Goal: Task Accomplishment & Management: Complete application form

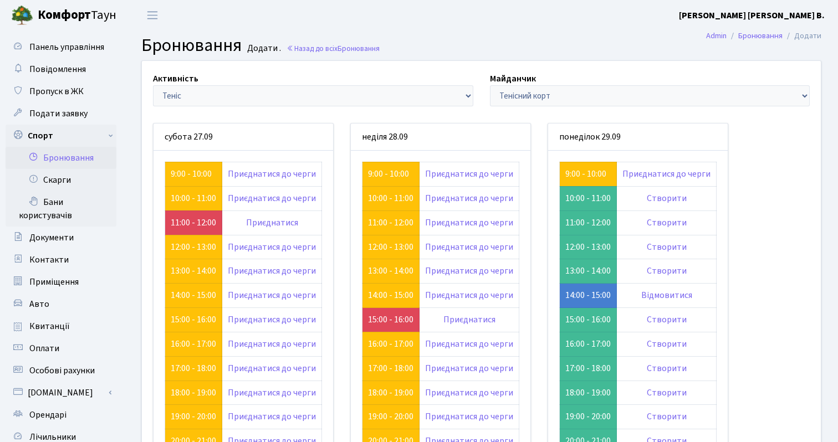
scroll to position [79, 0]
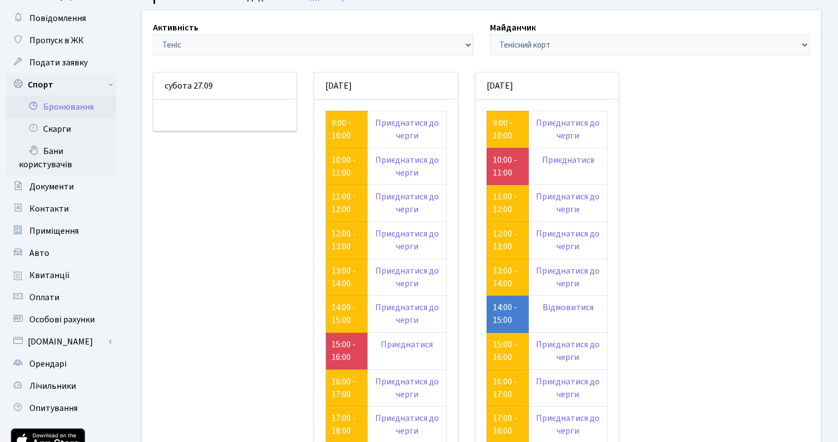
scroll to position [48, 0]
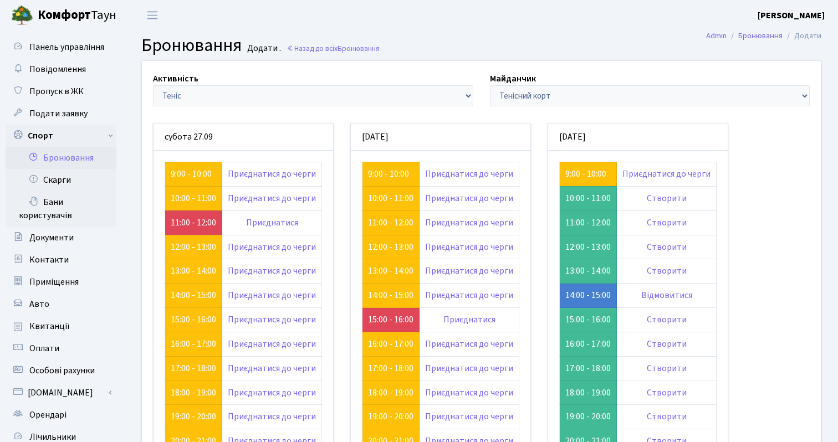
scroll to position [79, 0]
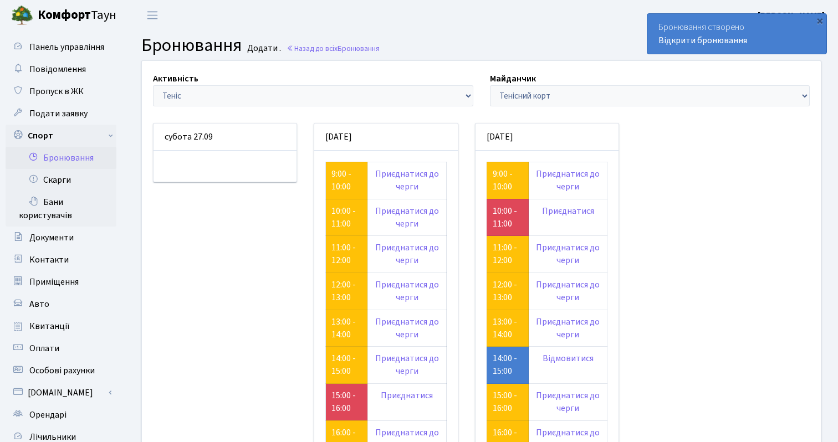
scroll to position [79, 0]
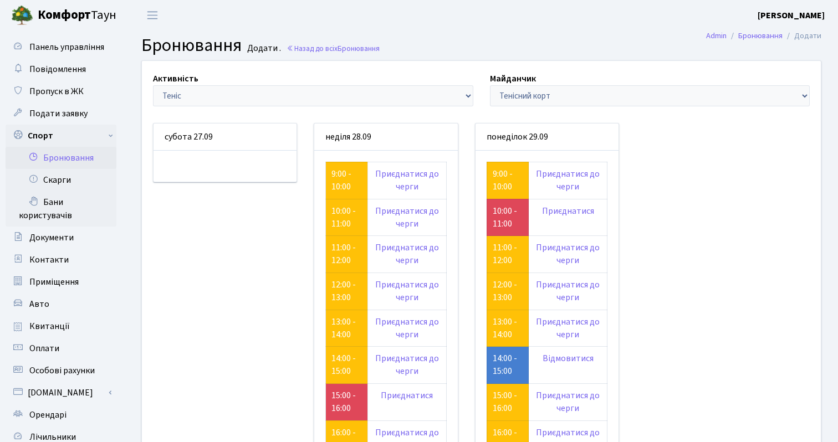
scroll to position [48, 0]
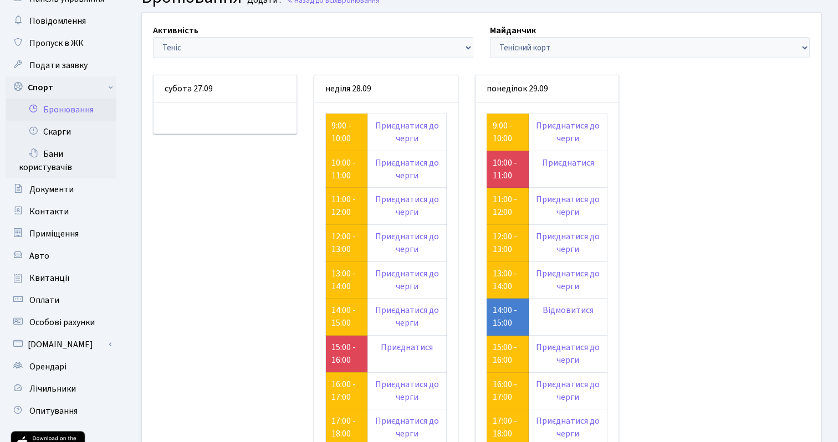
copy link "14:00 - 15:00"
drag, startPoint x: 490, startPoint y: 309, endPoint x: 514, endPoint y: 320, distance: 25.8
click at [514, 320] on td "14:00 - 15:00" at bounding box center [507, 317] width 42 height 37
click at [648, 320] on div "Активність - Баскетбол Волейбол Йога Катання на роликах Настільний теніс Теніс …" at bounding box center [480, 334] width 695 height 643
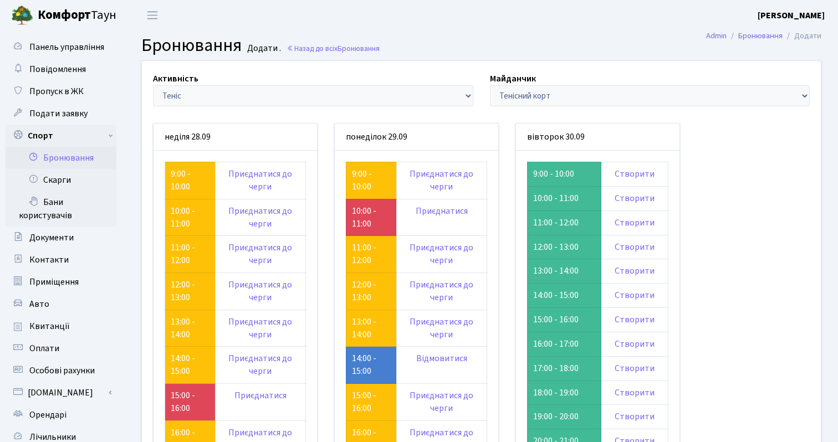
scroll to position [48, 0]
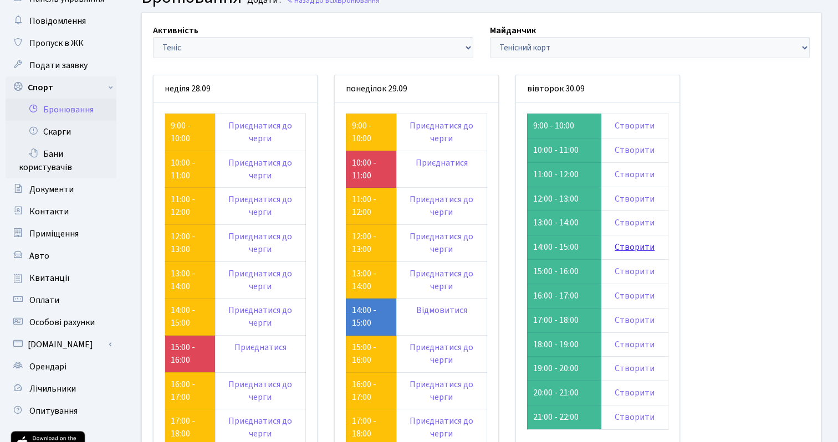
click at [632, 249] on link "Створити" at bounding box center [634, 247] width 40 height 12
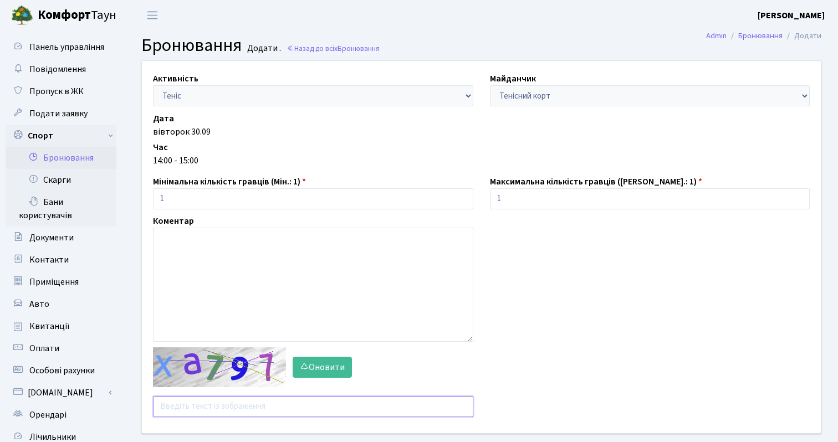
click at [197, 408] on input "text" at bounding box center [313, 406] width 320 height 21
type input "xarxe"
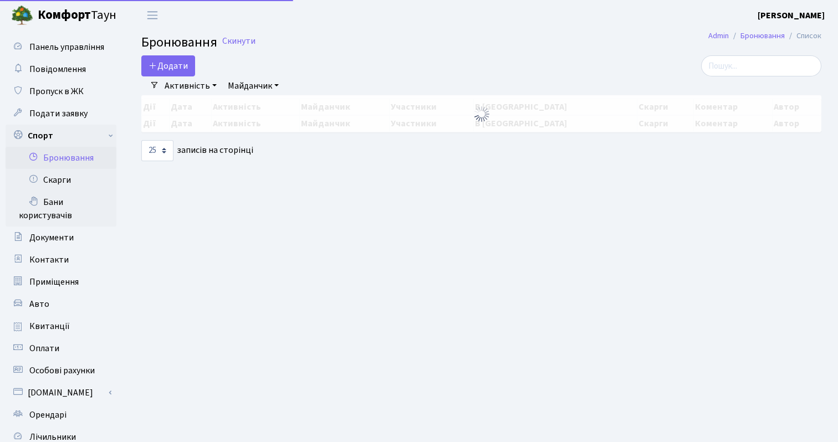
select select "25"
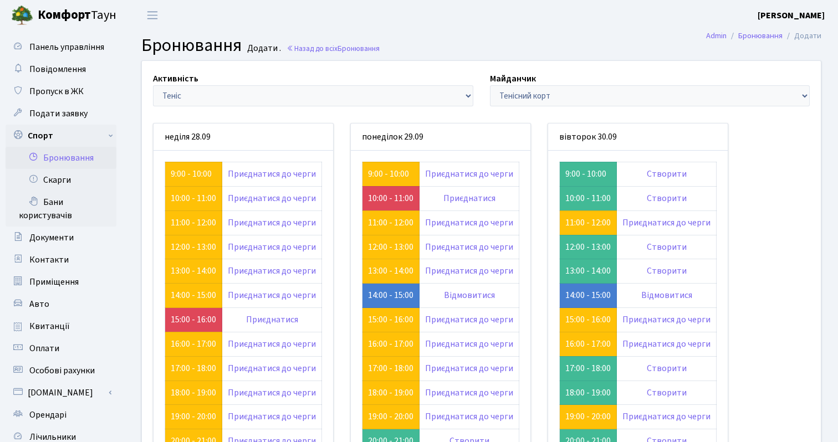
scroll to position [79, 0]
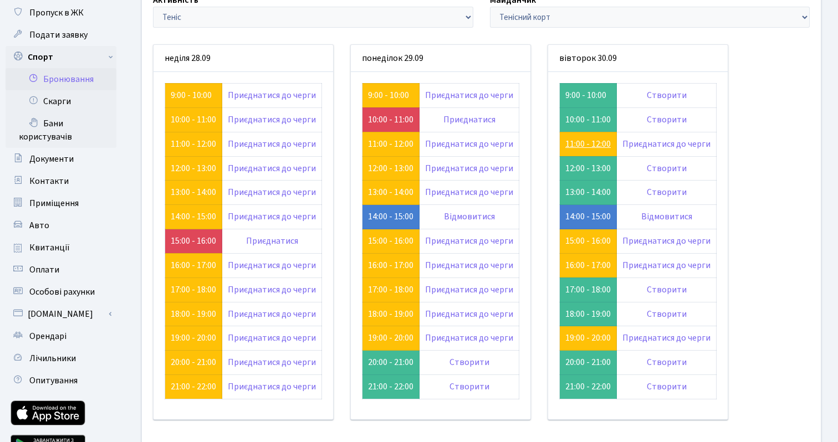
click at [591, 143] on link "11:00 - 12:00" at bounding box center [587, 144] width 45 height 12
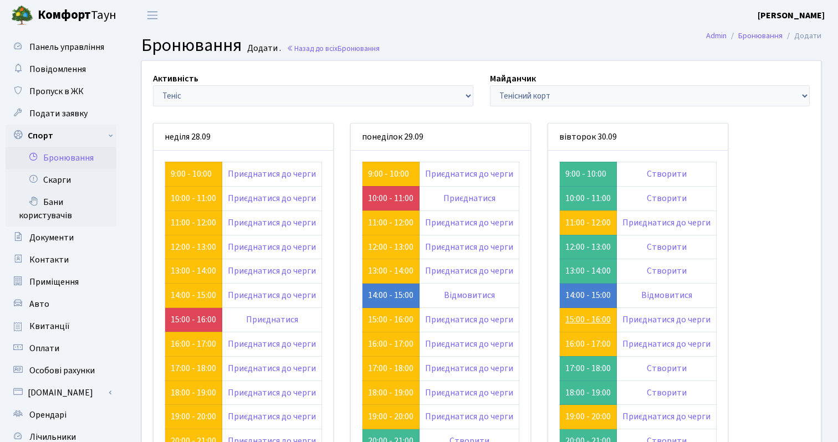
scroll to position [79, 0]
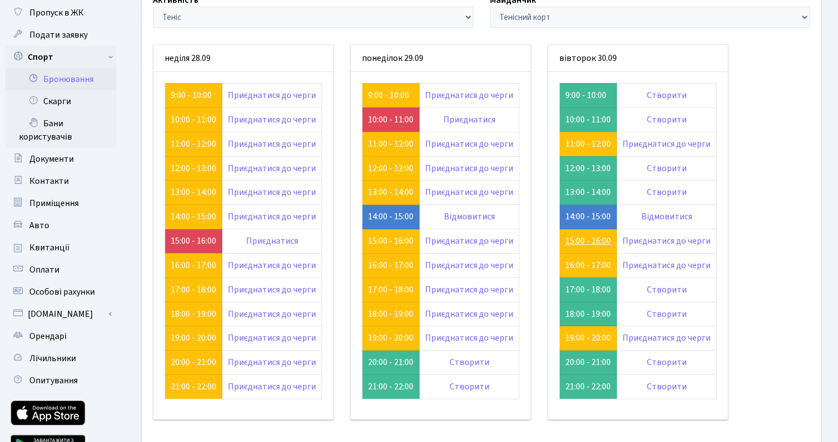
click at [586, 240] on link "15:00 - 16:00" at bounding box center [587, 241] width 45 height 12
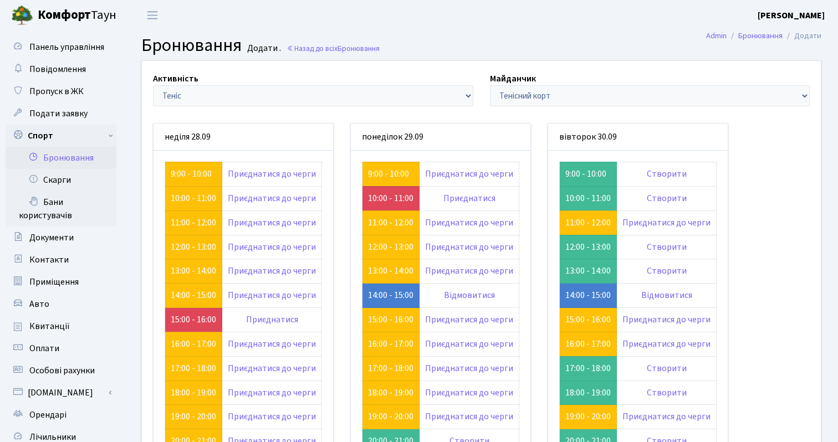
scroll to position [79, 0]
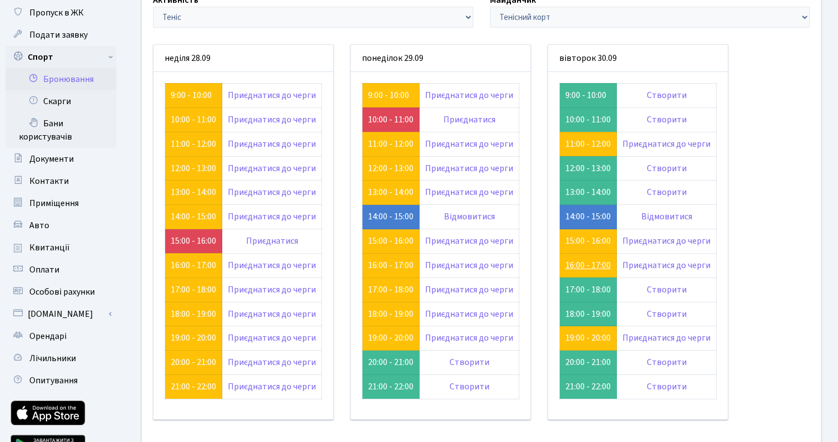
click at [587, 261] on link "16:00 - 17:00" at bounding box center [587, 265] width 45 height 12
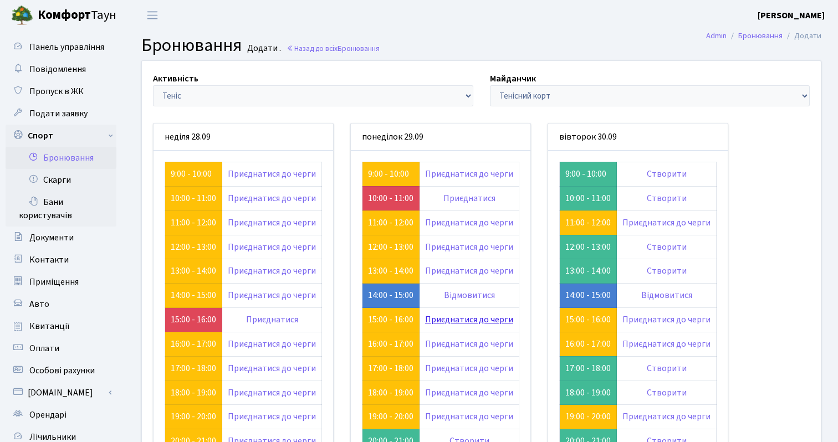
scroll to position [79, 0]
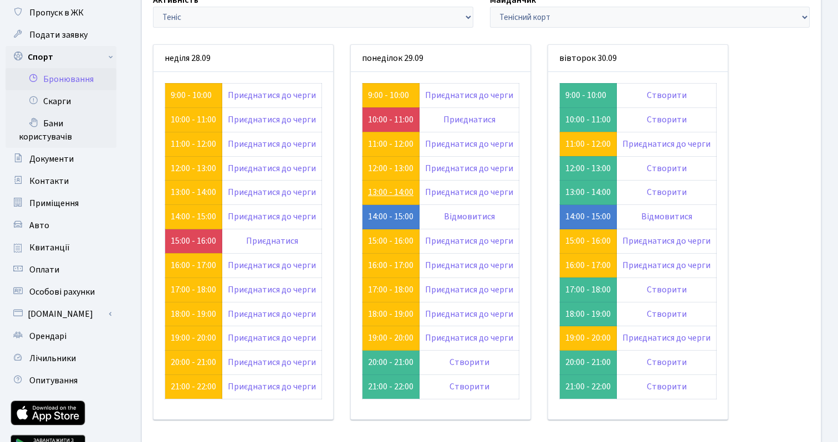
click at [385, 190] on link "13:00 - 14:00" at bounding box center [390, 192] width 45 height 12
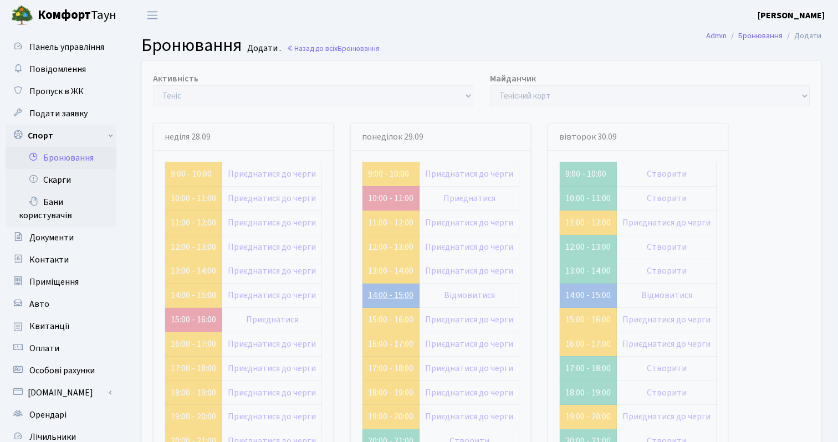
scroll to position [79, 0]
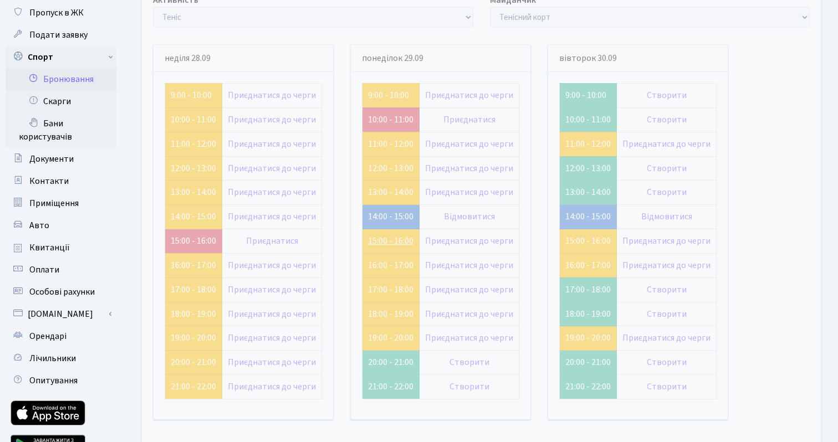
click at [392, 238] on link "15:00 - 16:00" at bounding box center [390, 241] width 45 height 12
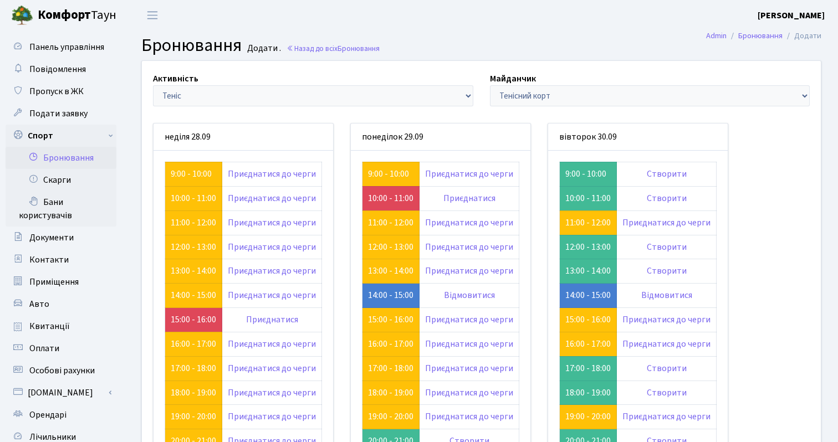
scroll to position [79, 0]
